Goal: Information Seeking & Learning: Learn about a topic

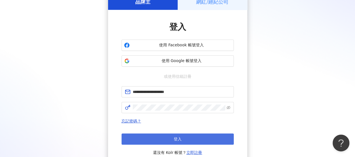
click at [154, 134] on button "登入" at bounding box center [178, 138] width 112 height 11
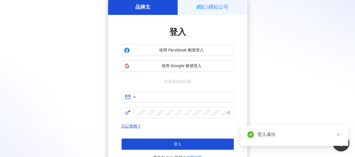
scroll to position [31, 0]
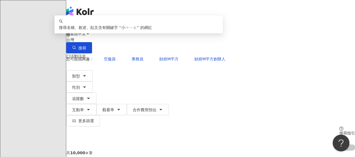
type input "**"
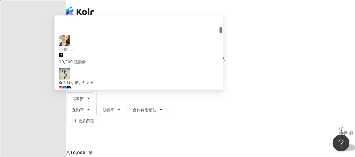
scroll to position [112, 0]
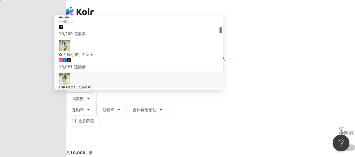
click at [173, 97] on div "303,392 追蹤者" at bounding box center [138, 100] width 159 height 6
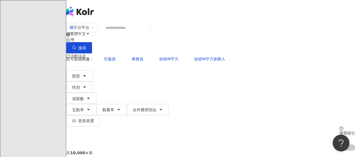
click at [148, 33] on input "search" at bounding box center [124, 27] width 45 height 11
paste input "******"
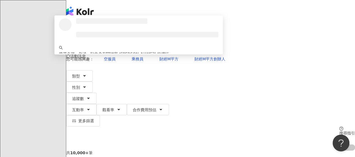
scroll to position [0, 0]
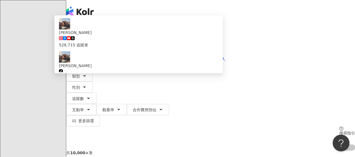
type input "******"
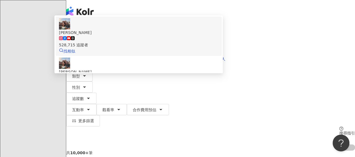
click at [172, 41] on div "大久保麻梨子 528,715 追蹤者 找相似" at bounding box center [138, 36] width 159 height 36
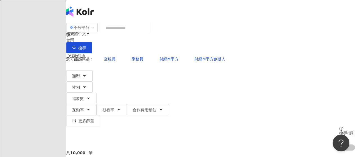
click at [146, 31] on input "search" at bounding box center [124, 27] width 45 height 11
paste input "*****"
type input "*****"
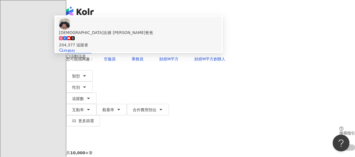
click at [179, 36] on span "韓國女婿 小朗哥爸爸" at bounding box center [138, 32] width 159 height 6
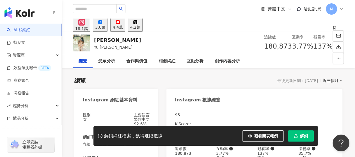
click at [299, 135] on button "解鎖" at bounding box center [301, 135] width 26 height 11
click at [123, 25] on div "4.4萬" at bounding box center [118, 27] width 10 height 4
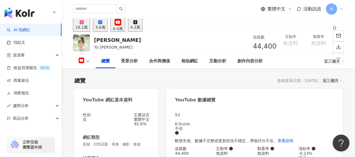
scroll to position [112, 0]
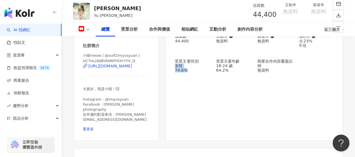
drag, startPoint x: 177, startPoint y: 68, endPoint x: 200, endPoint y: 69, distance: 23.6
click at [200, 69] on div "女性 74.6%" at bounding box center [193, 67] width 36 height 9
copy div "女性 74.6%"
drag, startPoint x: 217, startPoint y: 67, endPoint x: 253, endPoint y: 82, distance: 39.0
click at [253, 82] on div "53 K-Score : 不佳 帳號失效、數據不完整或更新狀況不穩定，導致評分不佳。 查看說明 追蹤數 44,400 互動率 無資料 觀看率 無資料 漲粉率 …" at bounding box center [254, 67] width 176 height 145
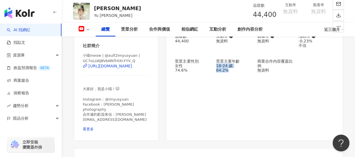
copy div "18-24 歲 64.2%"
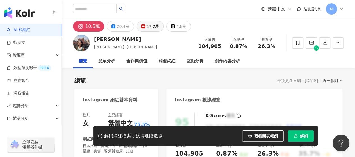
click at [149, 25] on div "17.2萬" at bounding box center [153, 26] width 13 height 8
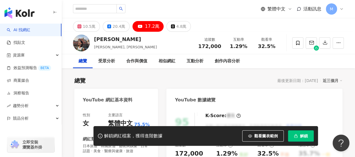
click at [305, 133] on button "解鎖" at bounding box center [301, 135] width 26 height 11
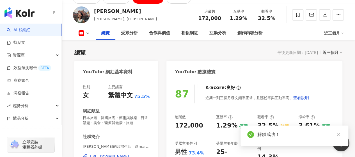
scroll to position [56, 0]
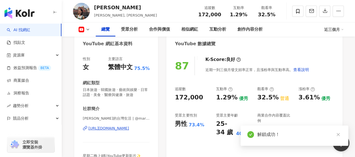
drag, startPoint x: 177, startPoint y: 124, endPoint x: 185, endPoint y: 124, distance: 8.4
click at [201, 126] on div "男性 73.4%" at bounding box center [193, 124] width 36 height 9
click at [185, 124] on div "男性" at bounding box center [181, 124] width 12 height 9
click at [176, 124] on div "男性" at bounding box center [181, 124] width 12 height 9
drag, startPoint x: 176, startPoint y: 124, endPoint x: 194, endPoint y: 124, distance: 18.0
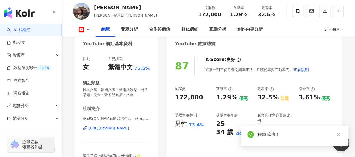
click at [194, 123] on div "男性 73.4%" at bounding box center [193, 124] width 36 height 9
click at [194, 124] on div "73.4%" at bounding box center [197, 125] width 16 height 6
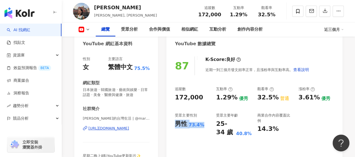
drag, startPoint x: 200, startPoint y: 125, endPoint x: 176, endPoint y: 124, distance: 24.5
click at [176, 124] on div "男性 73.4%" at bounding box center [193, 124] width 36 height 9
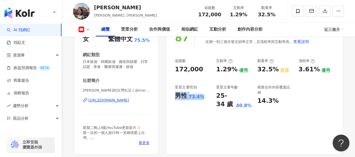
scroll to position [112, 0]
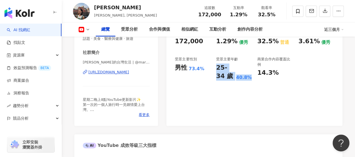
drag, startPoint x: 217, startPoint y: 67, endPoint x: 254, endPoint y: 80, distance: 39.2
click at [254, 80] on div "追蹤數 172,000 互動率 1.29% 優秀 觀看率 32.5% 普通 漲粉率 3.61% 優秀 受眾主要性別 男性 73.4% 受眾主要年齡 25-34…" at bounding box center [254, 55] width 159 height 50
copy div "25-34 歲 40.8%"
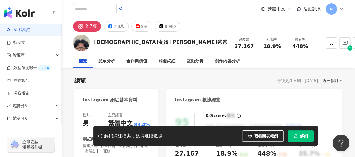
click at [303, 134] on span "解鎖" at bounding box center [304, 136] width 8 height 4
click at [301, 135] on span "解鎖" at bounding box center [304, 136] width 8 height 4
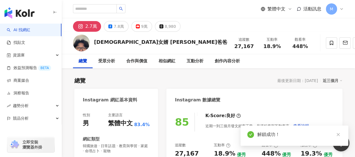
click at [177, 89] on div "Instagram 數據總覽" at bounding box center [254, 98] width 176 height 18
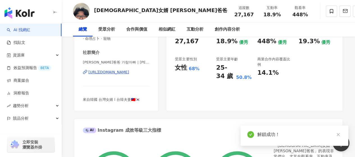
click at [177, 70] on div "女性" at bounding box center [181, 67] width 12 height 9
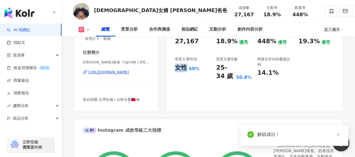
drag, startPoint x: 177, startPoint y: 68, endPoint x: 194, endPoint y: 70, distance: 16.9
click at [177, 68] on div "女性" at bounding box center [181, 67] width 12 height 9
click at [178, 67] on div "女性" at bounding box center [181, 67] width 12 height 9
click at [176, 67] on div "女性" at bounding box center [181, 67] width 12 height 9
click at [194, 70] on div "68%" at bounding box center [194, 69] width 11 height 6
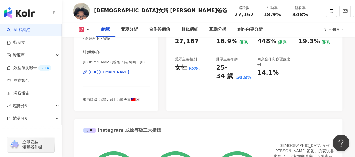
drag, startPoint x: 198, startPoint y: 70, endPoint x: 174, endPoint y: 68, distance: 23.9
click at [173, 70] on div "85 K-Score : 良好 近期一到三個月發文頻率正常，且漲粉率與互動率高。 查看說明 追蹤數 27,167 互動率 18.9% 優秀 觀看率 448% …" at bounding box center [254, 53] width 176 height 116
click at [175, 68] on div "85 K-Score : 良好 近期一到三個月發文頻率正常，且漲粉率與互動率高。 查看說明 追蹤數 27,167 互動率 18.9% 優秀 觀看率 448% …" at bounding box center [254, 53] width 176 height 116
click at [175, 67] on div "85 K-Score : 良好 近期一到三個月發文頻率正常，且漲粉率與互動率高。 查看說明 追蹤數 27,167 互動率 18.9% 優秀 觀看率 448% …" at bounding box center [254, 53] width 176 height 116
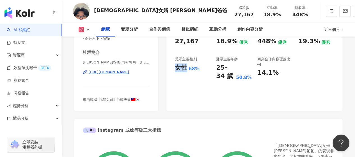
click at [176, 67] on div "女性" at bounding box center [181, 67] width 12 height 9
drag, startPoint x: 176, startPoint y: 67, endPoint x: 197, endPoint y: 69, distance: 20.3
click at [197, 69] on div "女性 68%" at bounding box center [193, 67] width 36 height 9
copy div "女性 68%"
